Goal: Find specific page/section: Find specific page/section

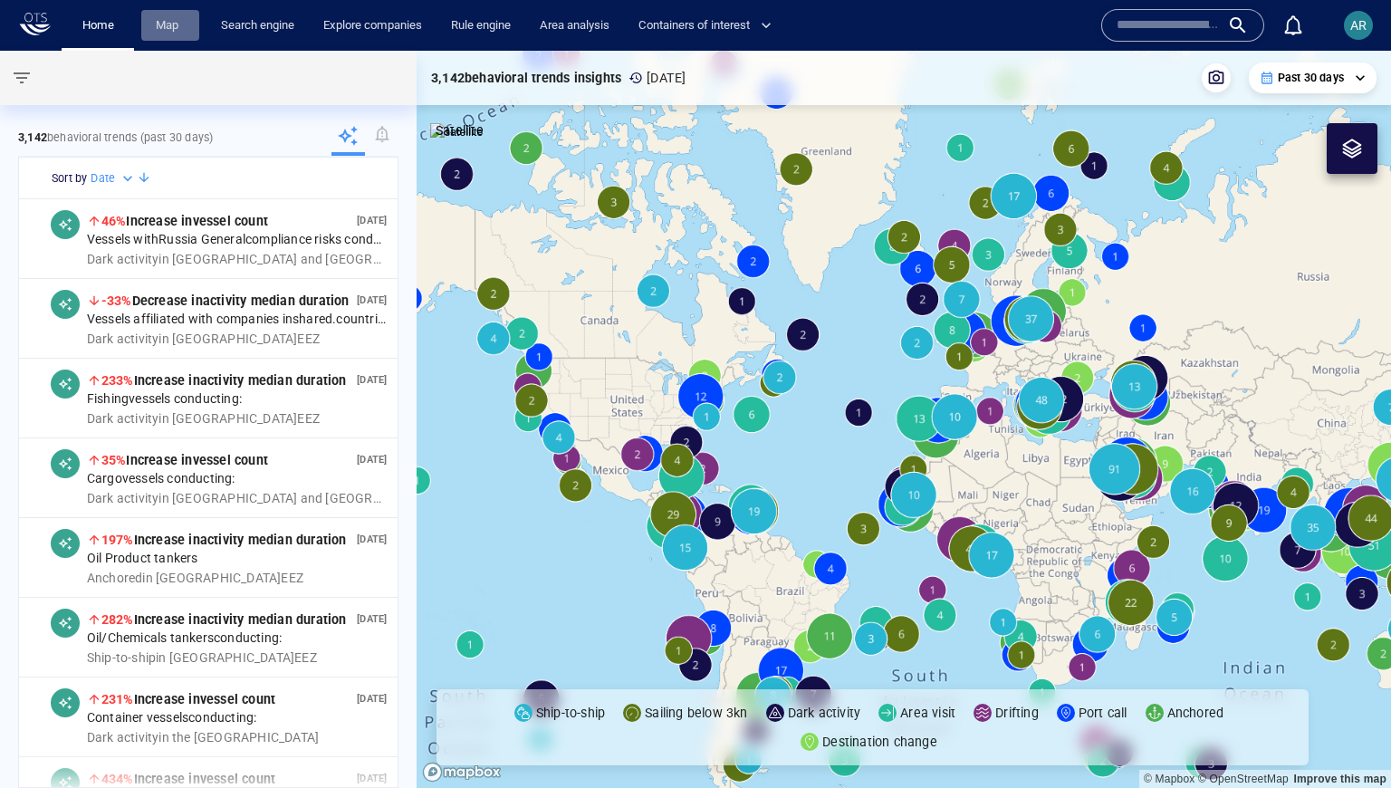
click at [174, 30] on link "Map" at bounding box center [170, 26] width 43 height 32
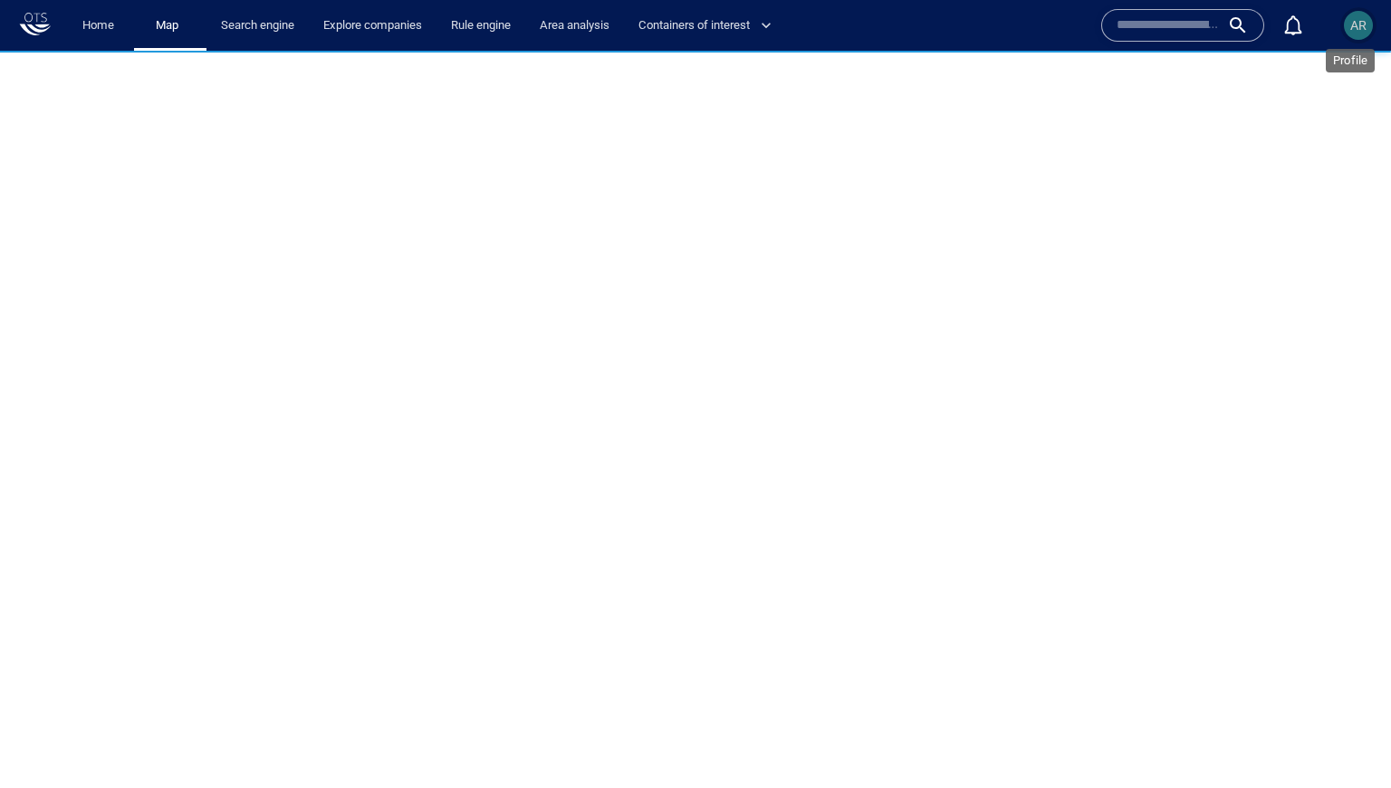
click at [1094, 23] on span "AR" at bounding box center [1358, 25] width 16 height 14
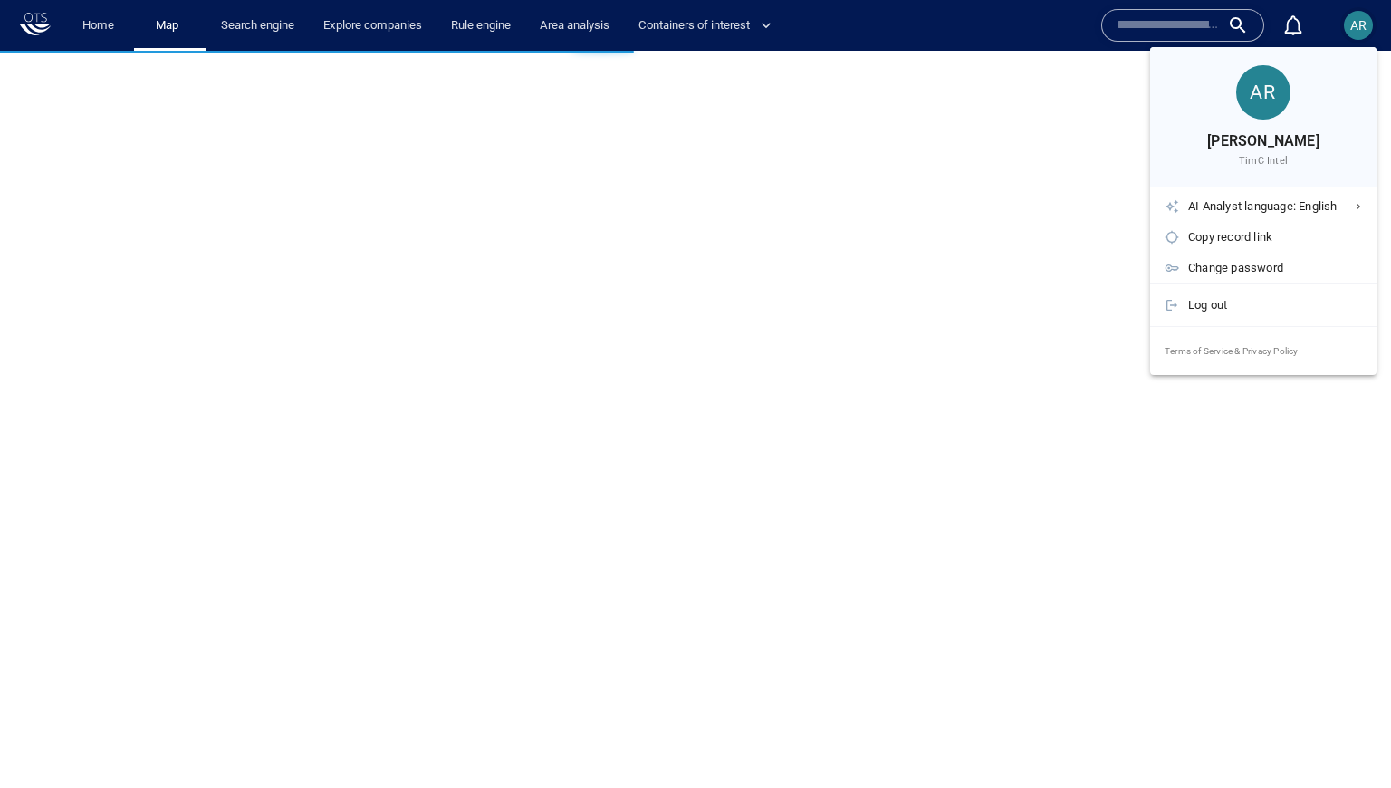
click at [1094, 23] on div at bounding box center [695, 394] width 1391 height 788
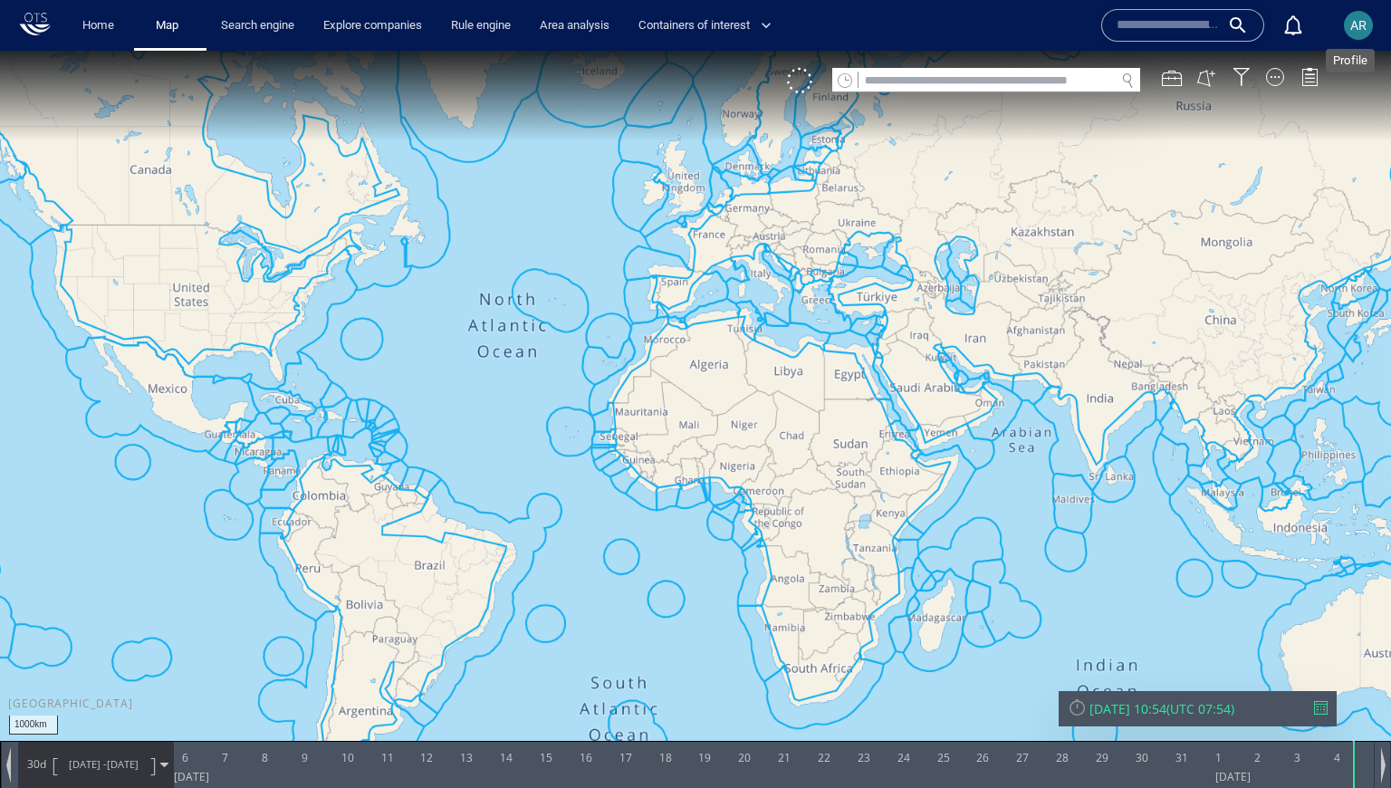
click at [1094, 30] on span "AR" at bounding box center [1358, 25] width 16 height 14
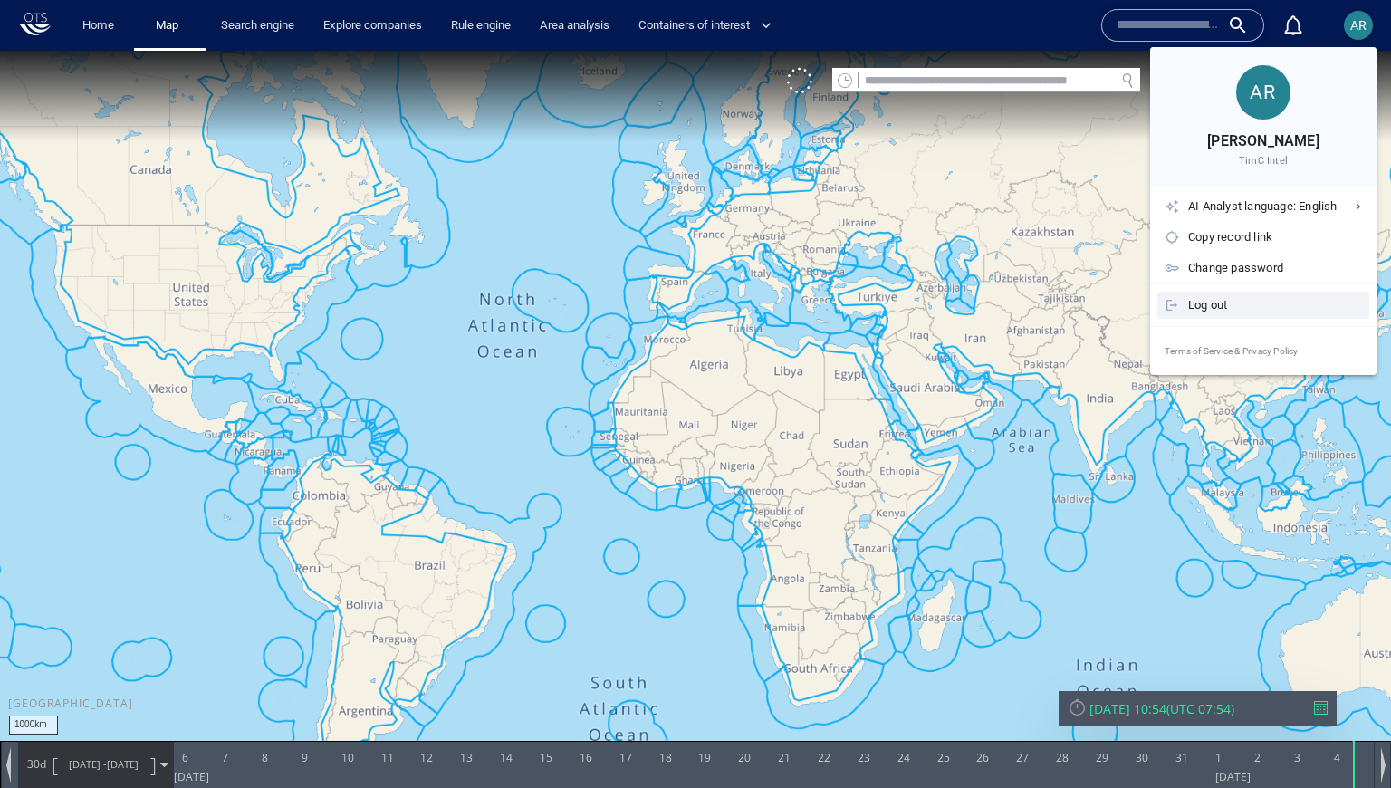
click at [1094, 306] on div "Log out" at bounding box center [1275, 305] width 174 height 20
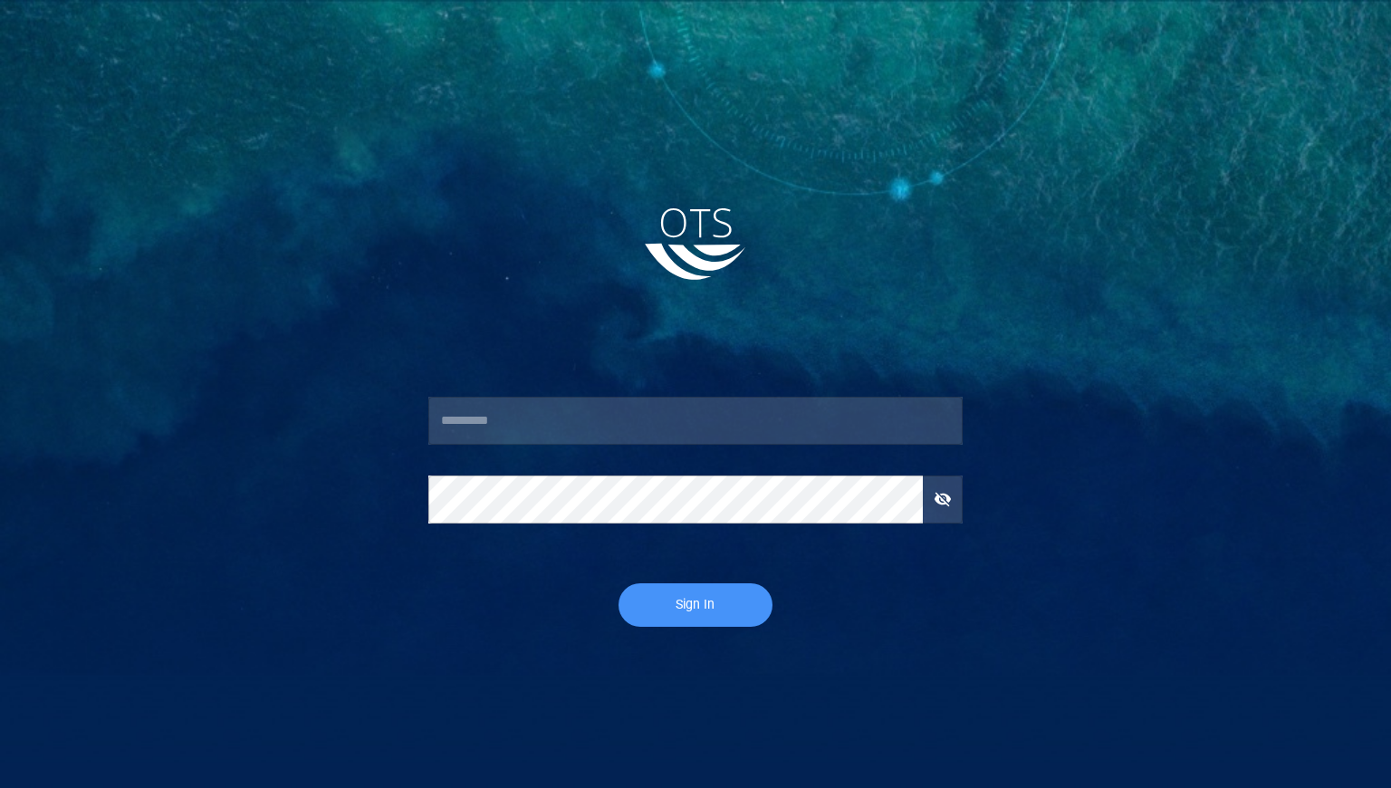
click at [505, 435] on input "text" at bounding box center [695, 421] width 534 height 49
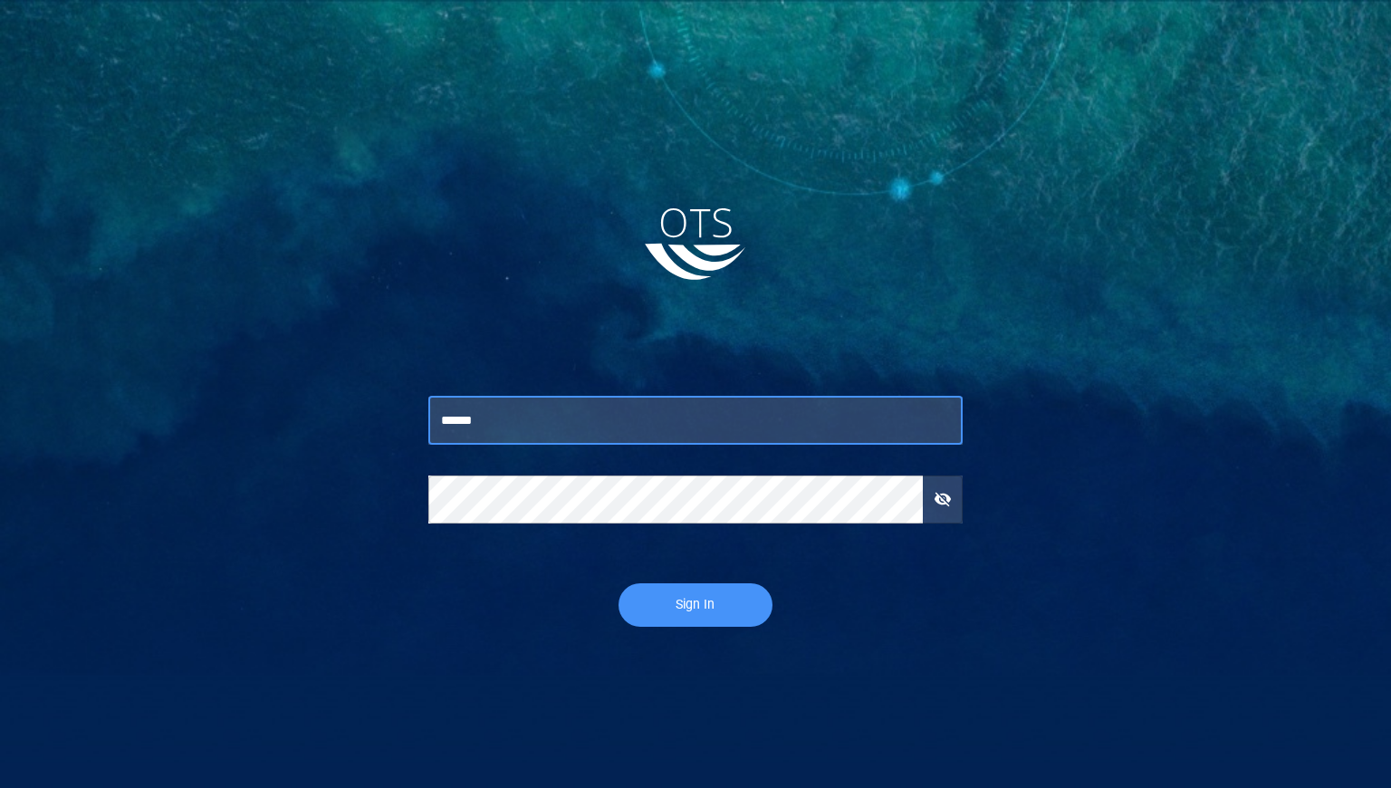
type input "******"
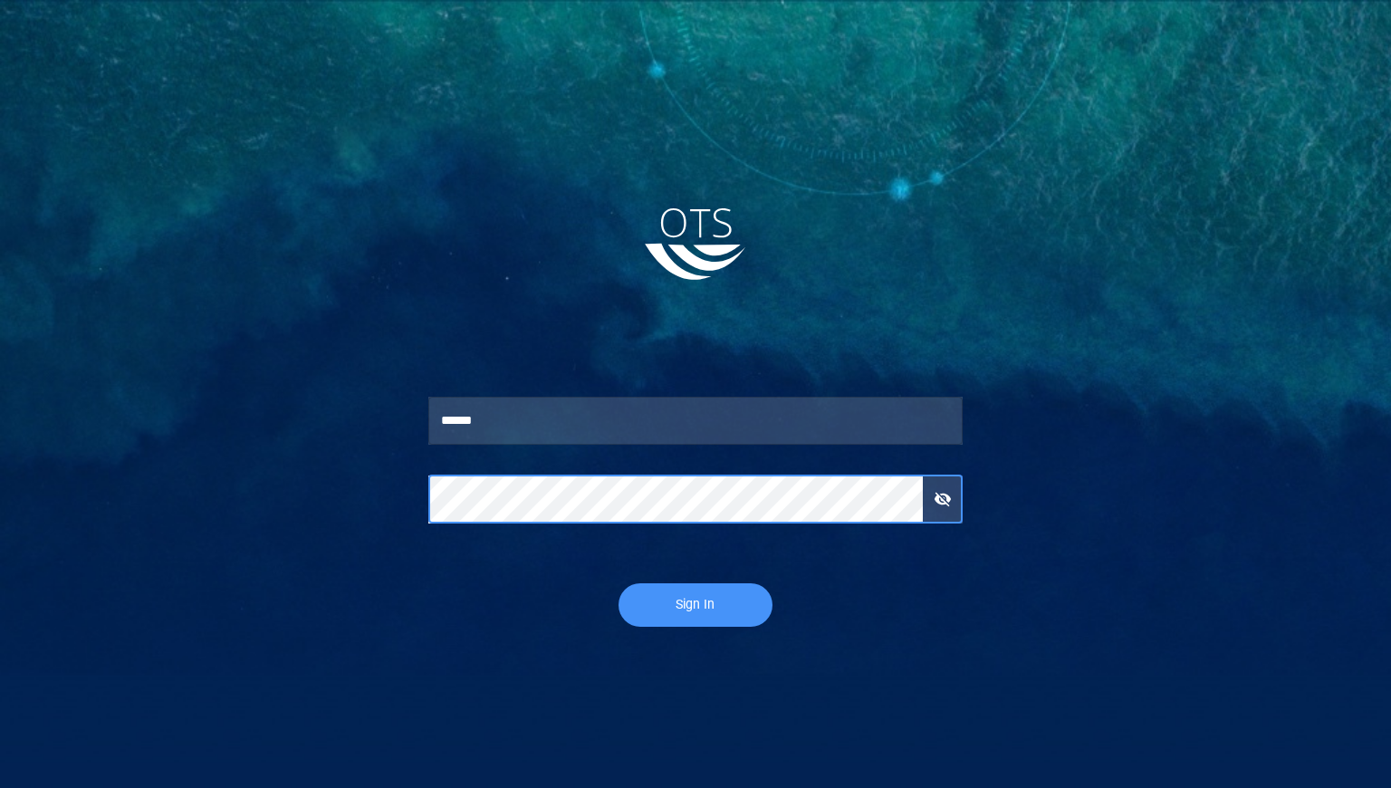
click at [619, 558] on button "Sign In" at bounding box center [696, 604] width 154 height 43
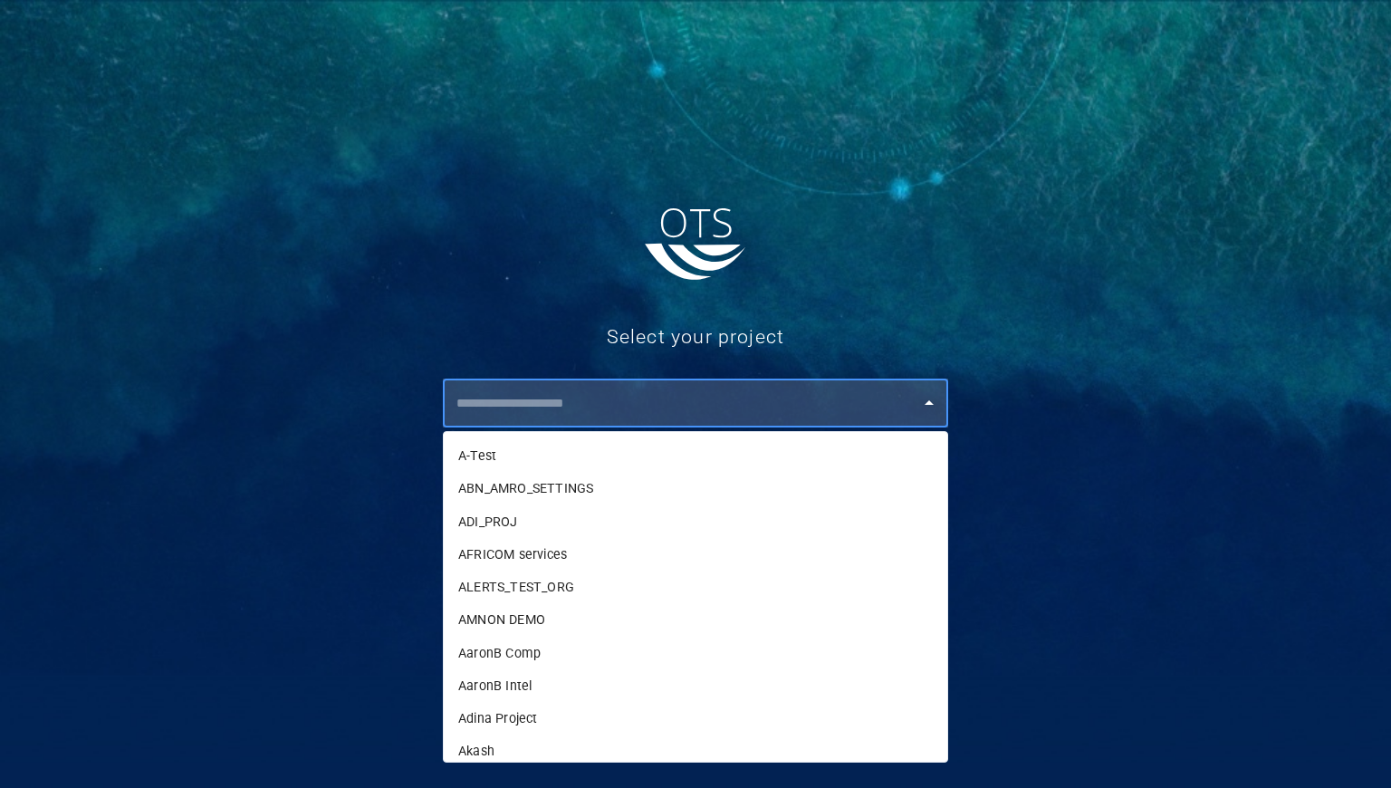
click at [589, 408] on input "text" at bounding box center [699, 403] width 497 height 33
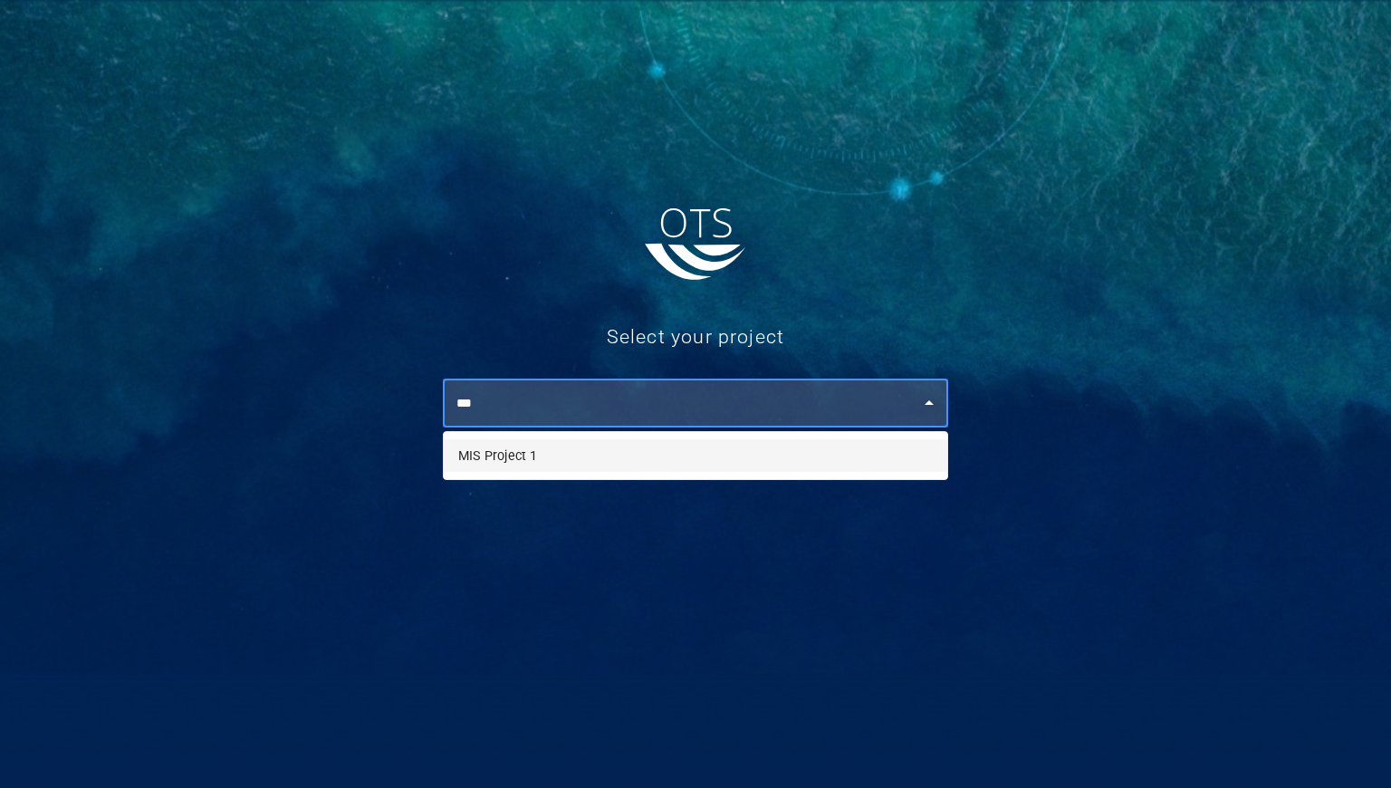
click at [546, 466] on li "MIS Project 1" at bounding box center [696, 455] width 504 height 33
type input "**********"
